Goal: Task Accomplishment & Management: Use online tool/utility

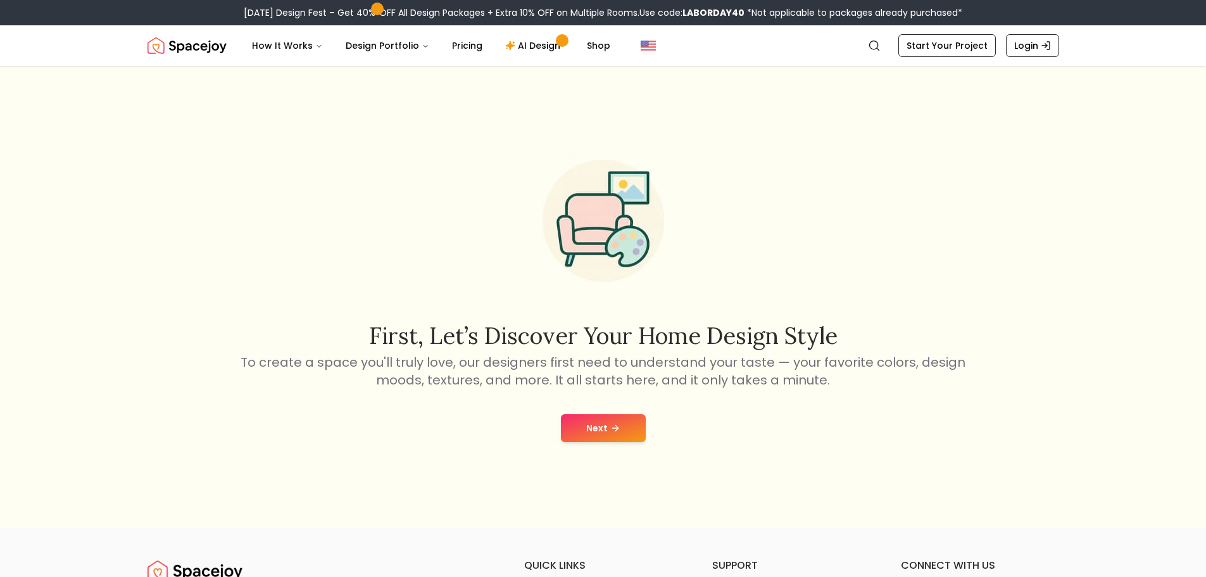
click at [588, 420] on button "Next" at bounding box center [603, 428] width 85 height 28
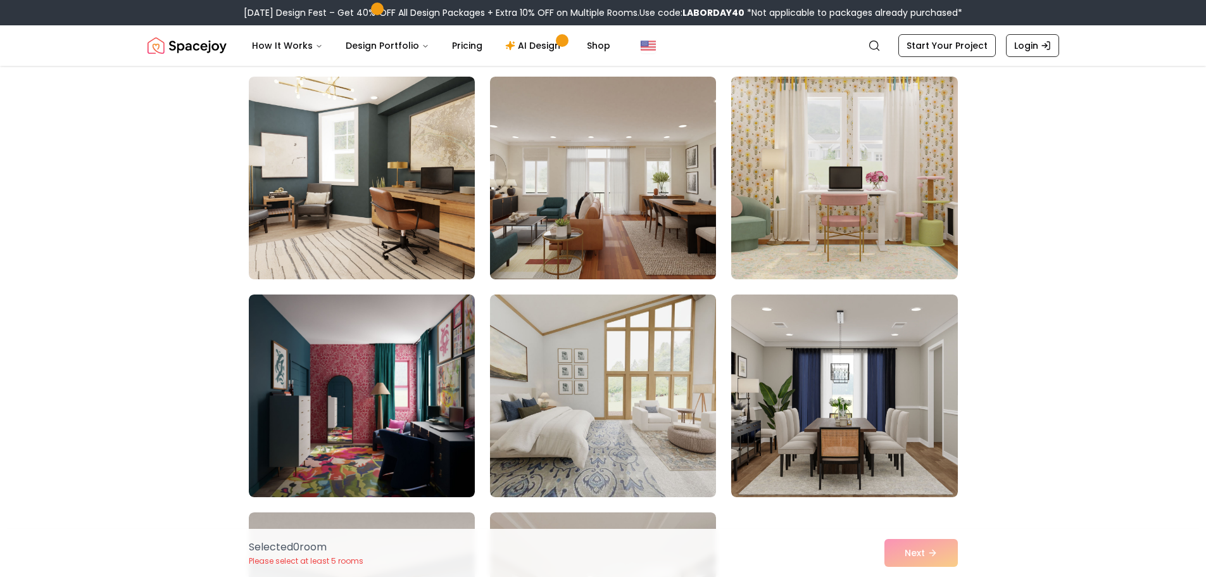
scroll to position [3166, 0]
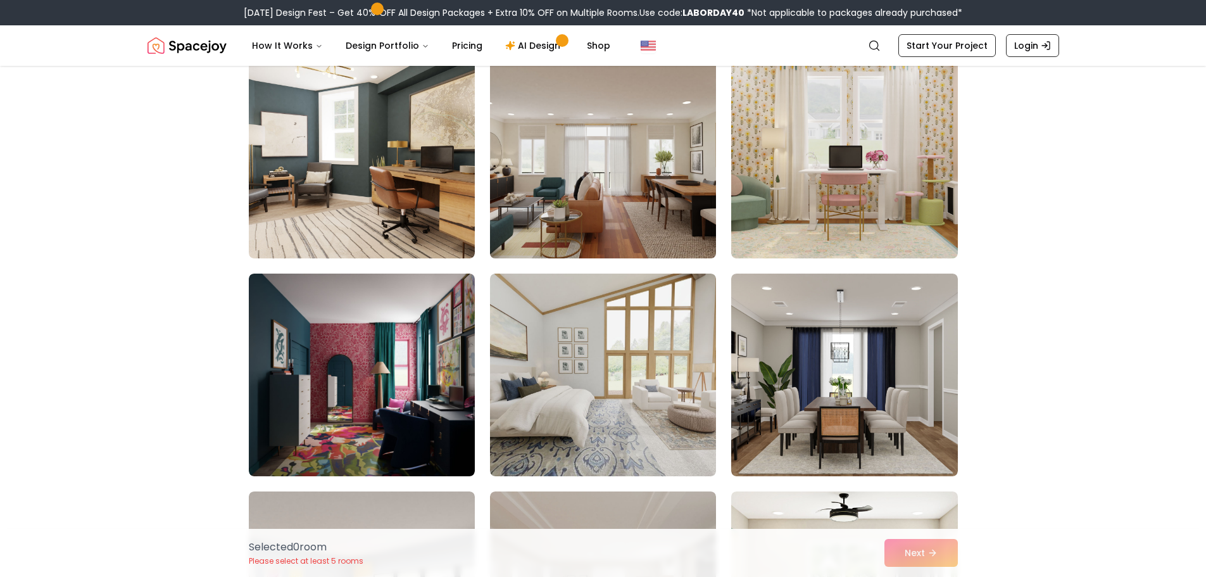
click at [575, 163] on img at bounding box center [602, 157] width 237 height 213
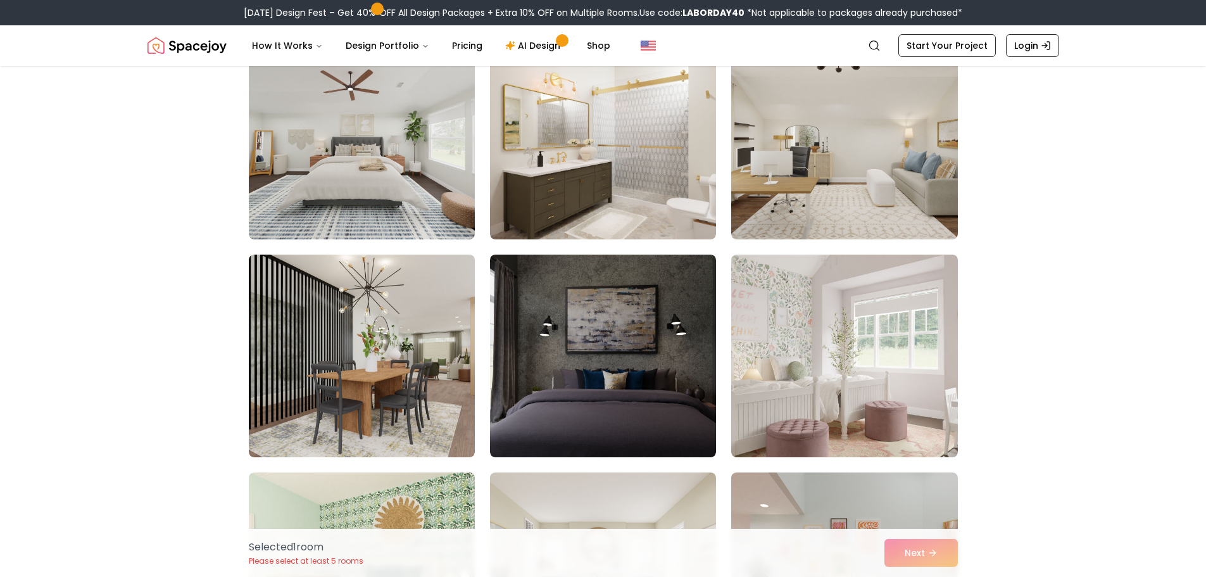
scroll to position [4306, 0]
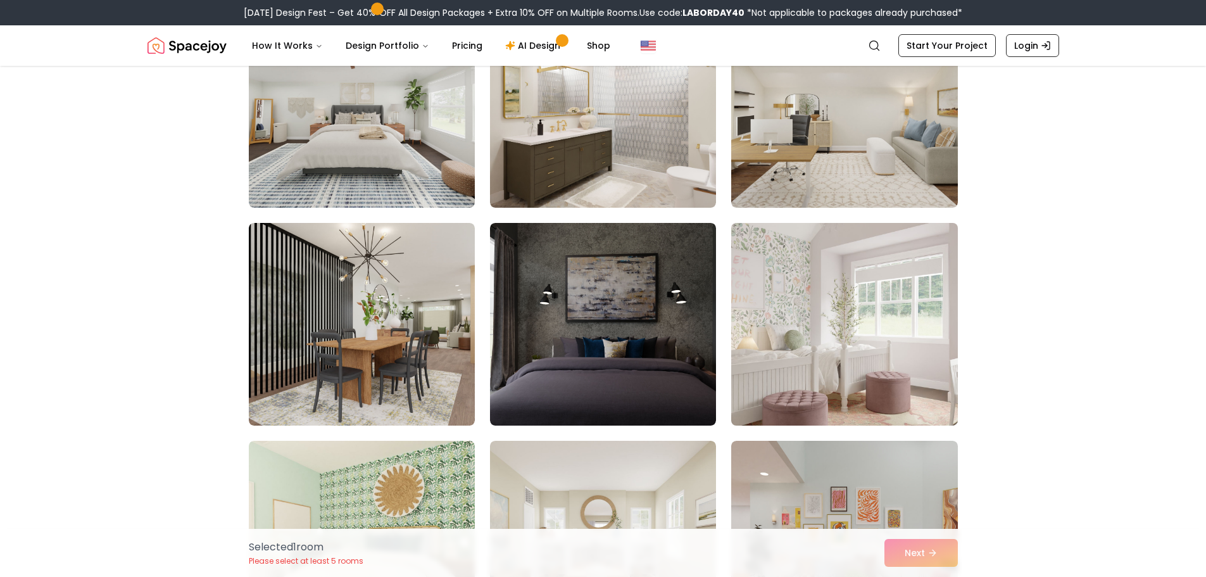
click at [926, 308] on img at bounding box center [844, 324] width 237 height 213
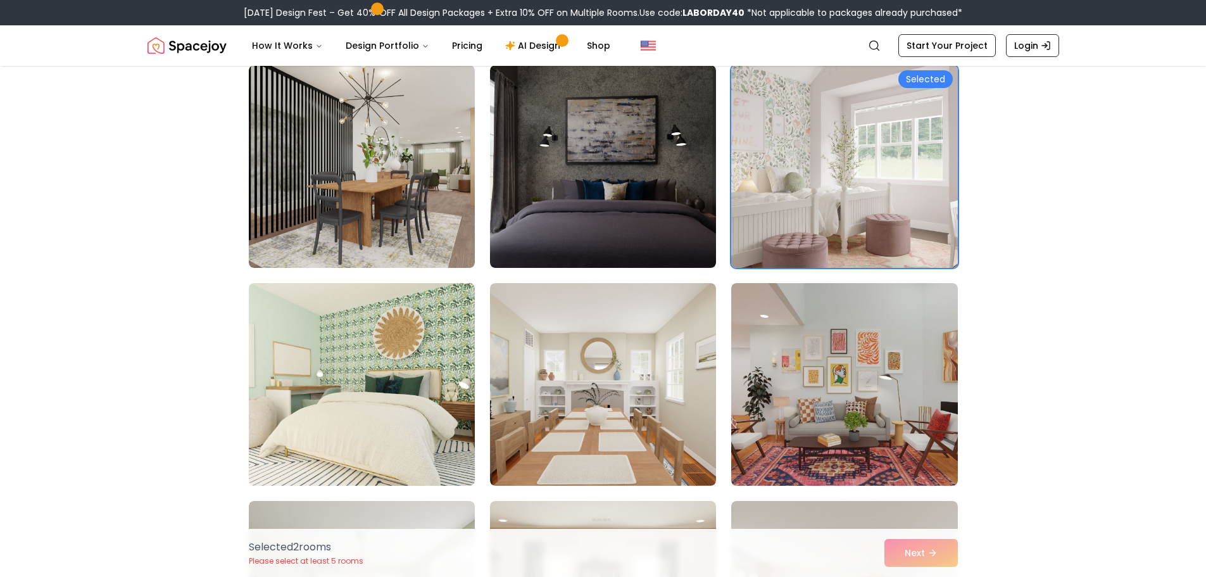
scroll to position [4560, 0]
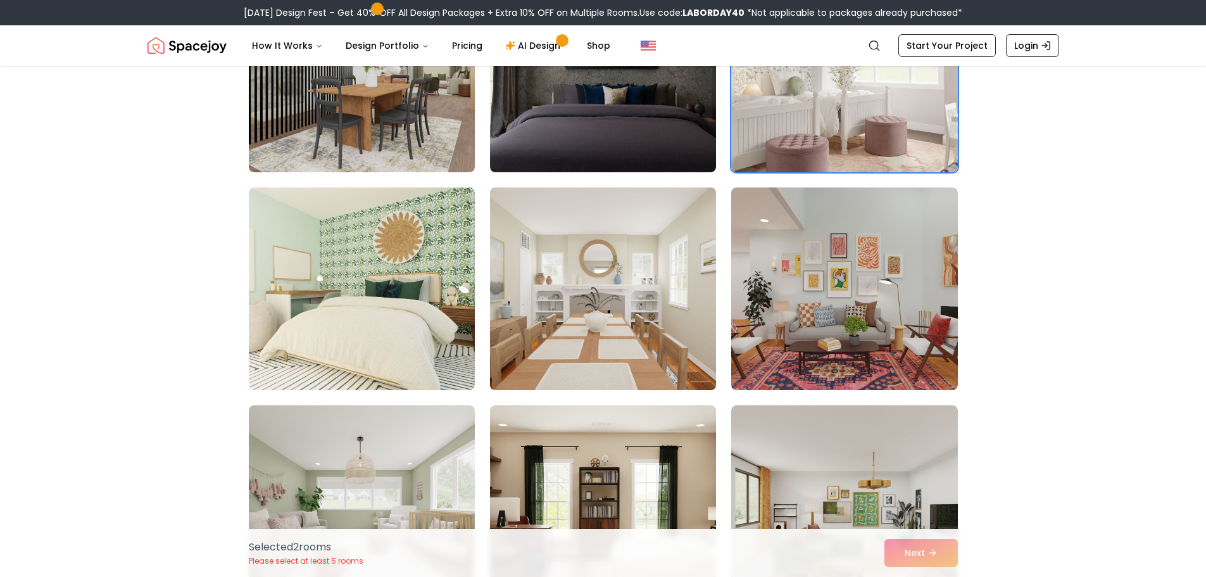
click at [628, 307] on img at bounding box center [602, 288] width 237 height 213
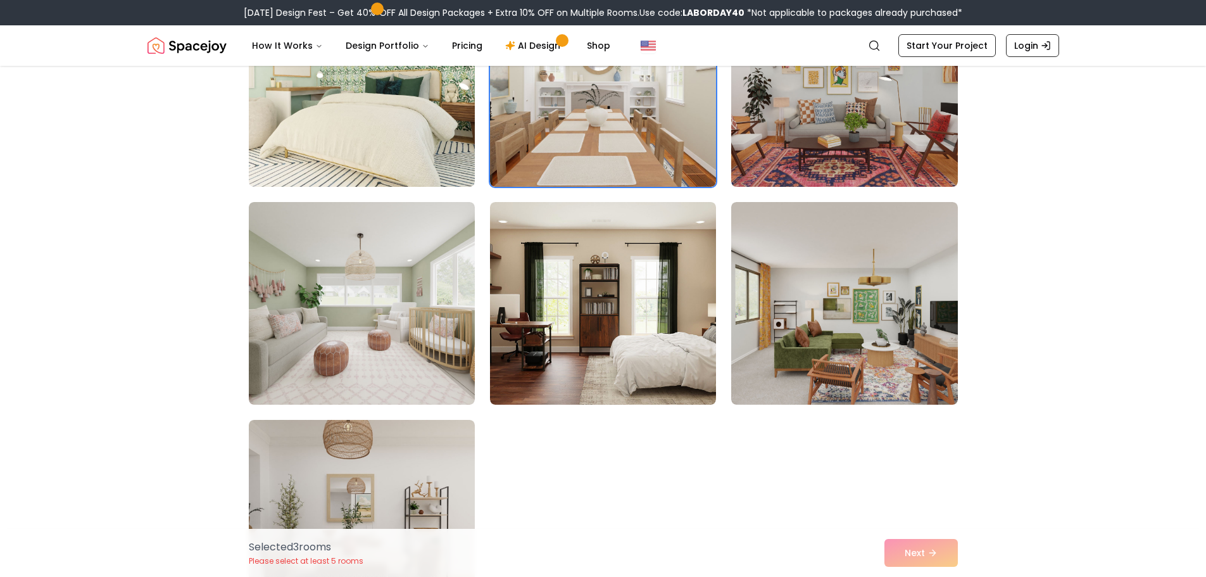
scroll to position [4813, 0]
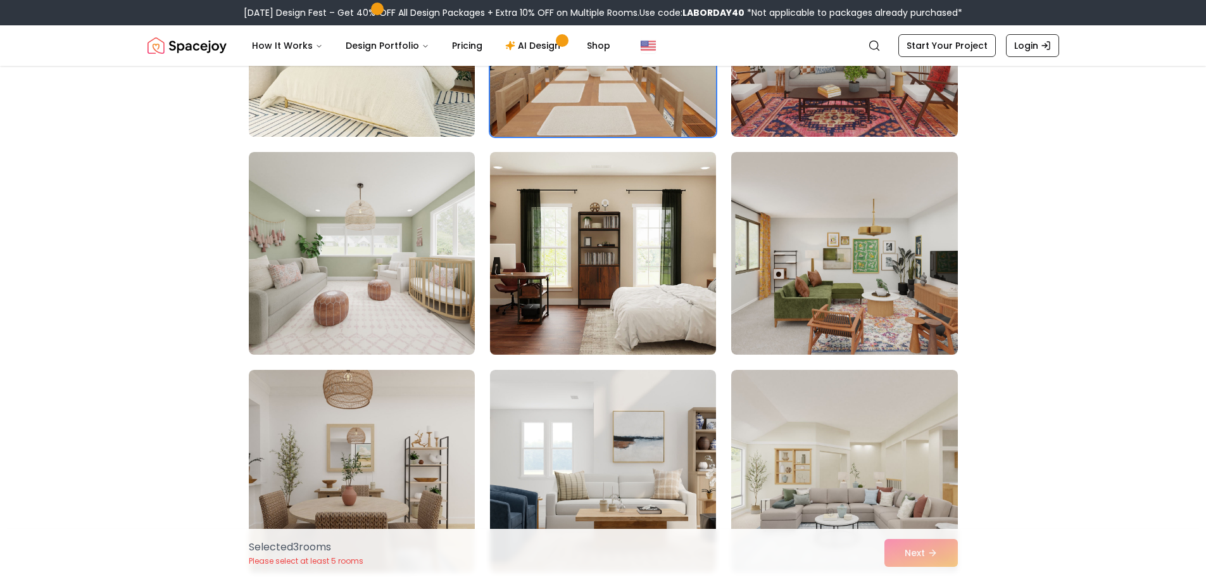
click at [605, 246] on img at bounding box center [602, 253] width 237 height 213
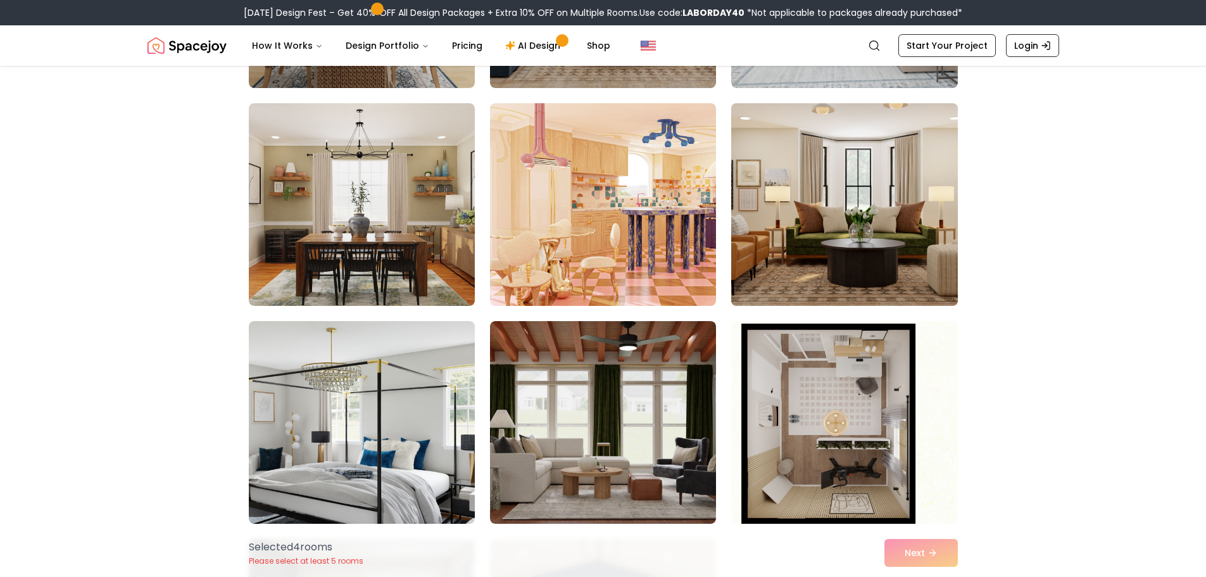
scroll to position [5320, 0]
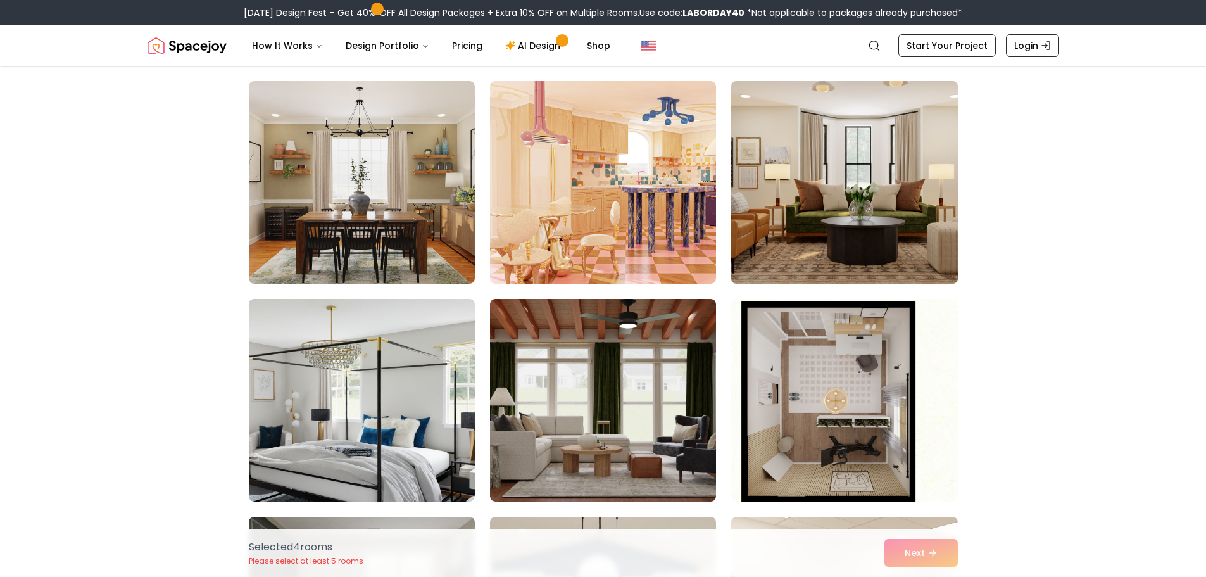
click at [909, 209] on img at bounding box center [844, 182] width 237 height 213
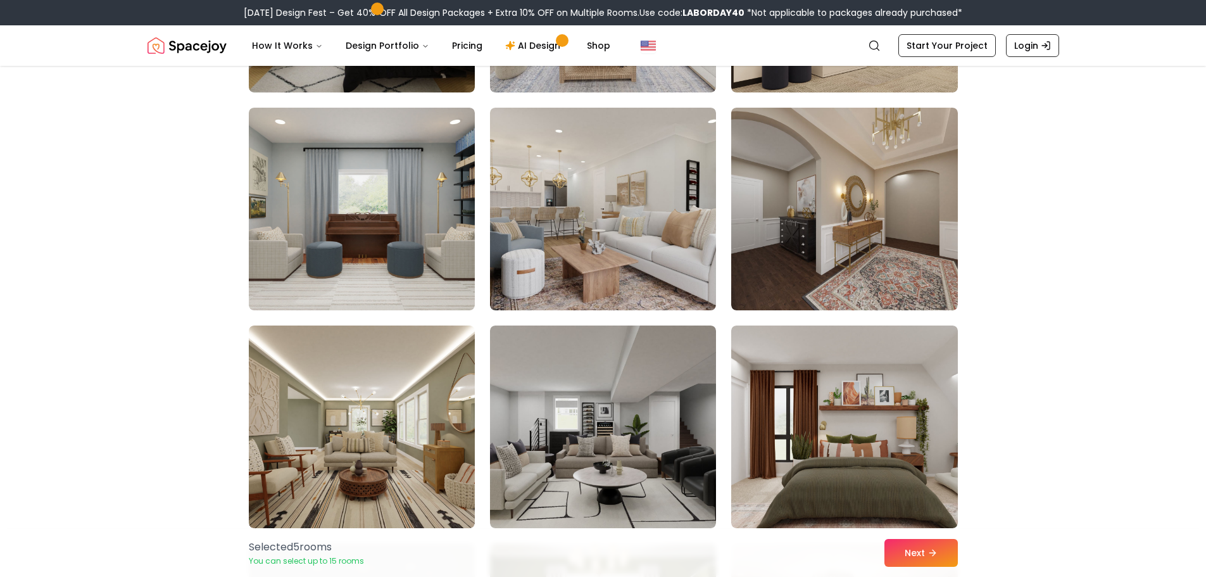
scroll to position [6079, 0]
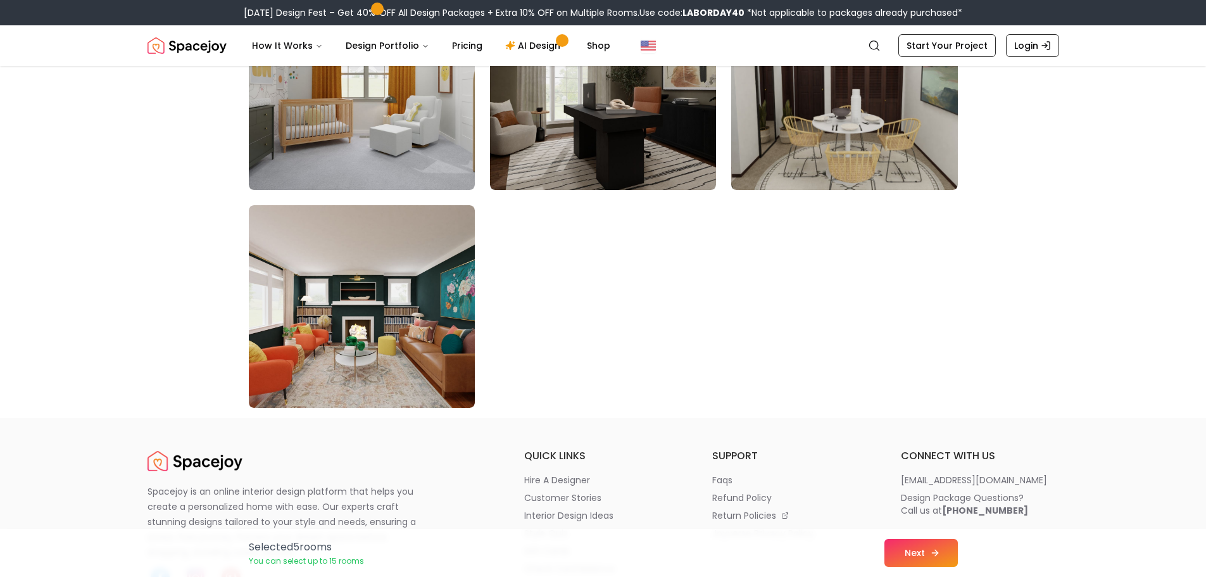
click at [909, 539] on button "Next" at bounding box center [921, 553] width 73 height 28
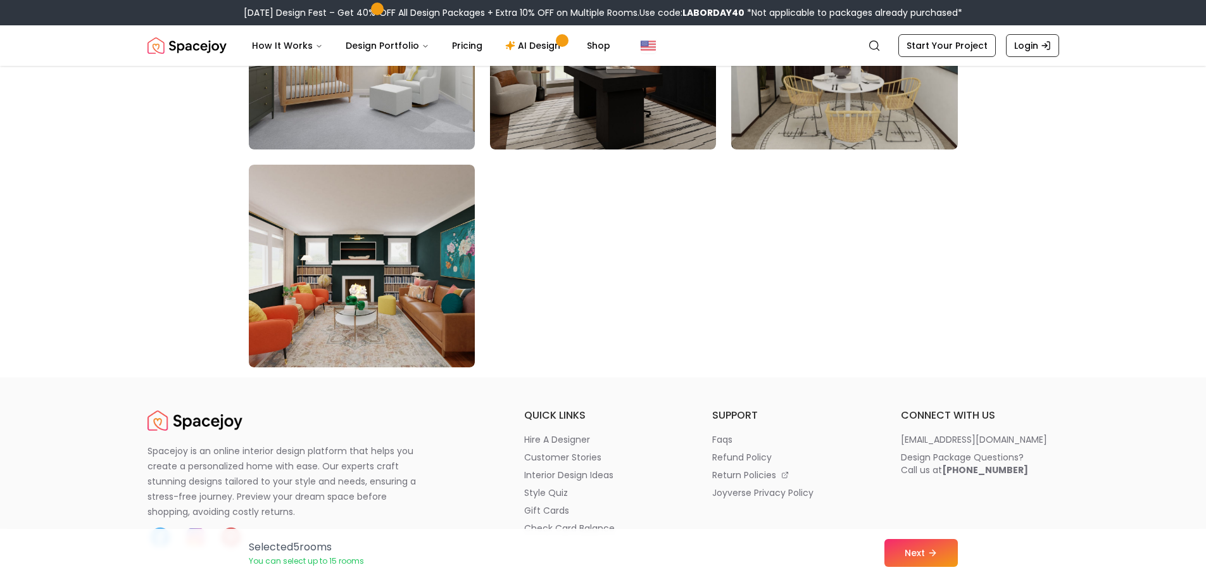
scroll to position [7156, 0]
